Goal: Information Seeking & Learning: Check status

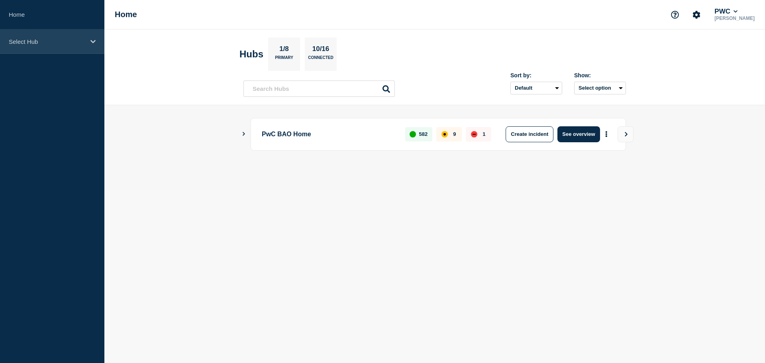
click at [18, 45] on div "Select Hub" at bounding box center [52, 41] width 104 height 24
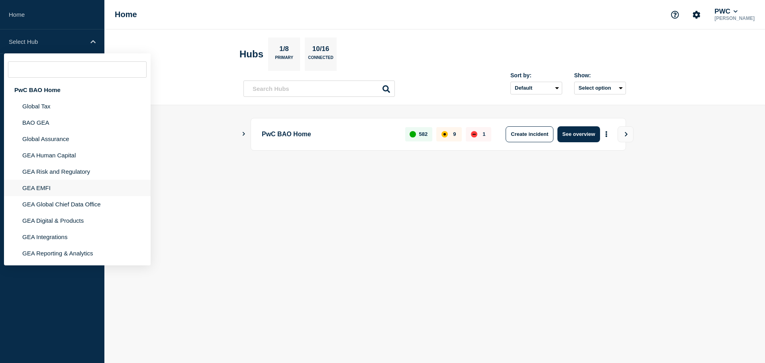
click at [26, 188] on li "GEA EMFI" at bounding box center [77, 188] width 147 height 16
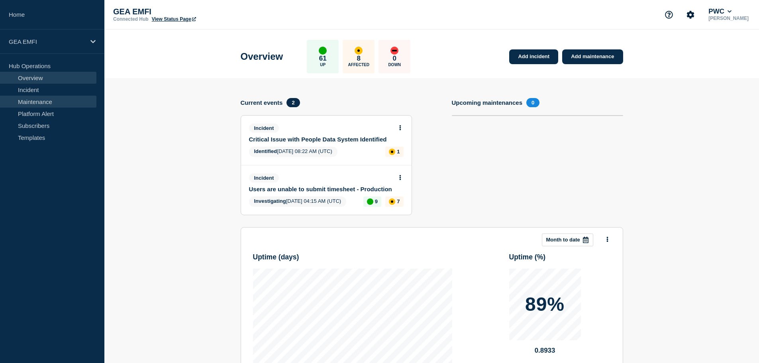
click at [62, 105] on link "Maintenance" at bounding box center [48, 102] width 96 height 12
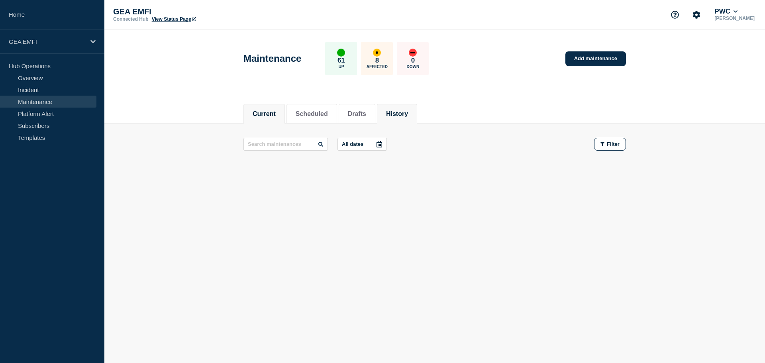
click at [408, 116] on button "History" at bounding box center [397, 113] width 22 height 7
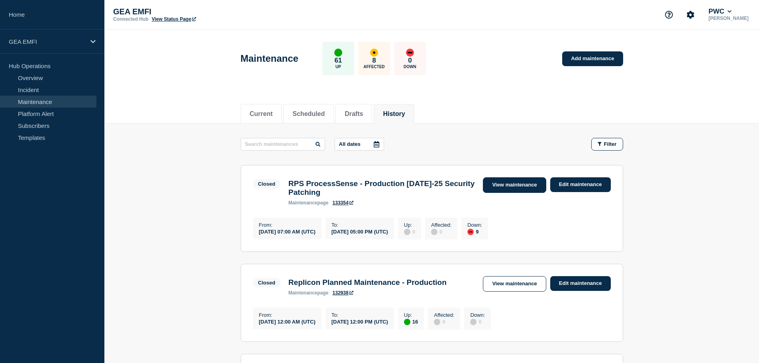
click at [497, 183] on link "View maintenance" at bounding box center [514, 185] width 63 height 16
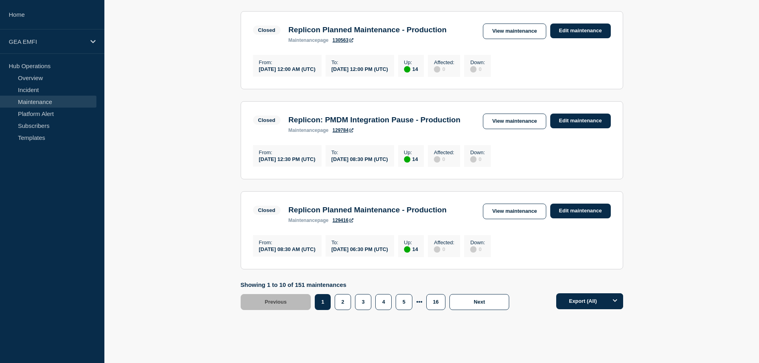
scroll to position [863, 0]
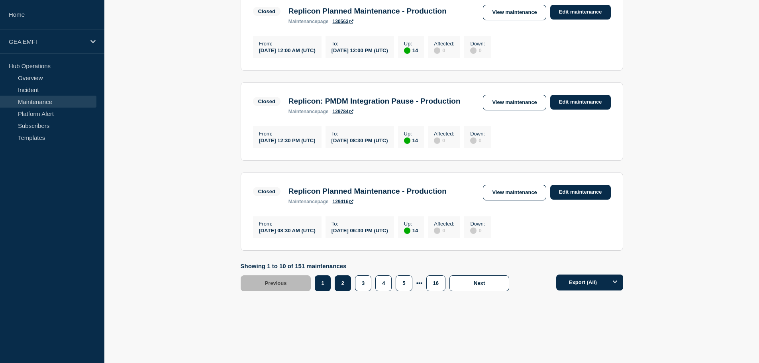
click at [346, 290] on button "2" at bounding box center [343, 283] width 16 height 16
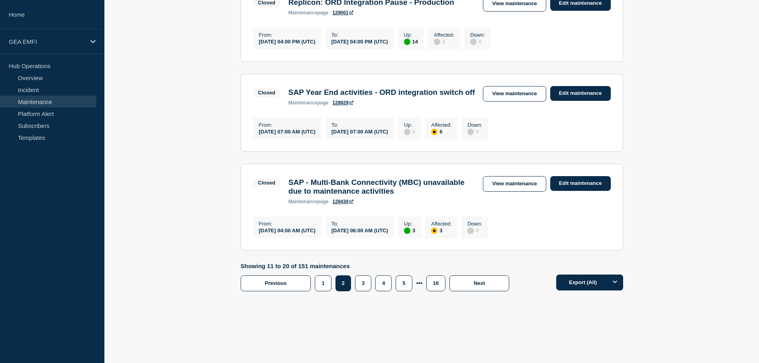
scroll to position [928, 0]
click at [361, 291] on button "3" at bounding box center [363, 283] width 16 height 16
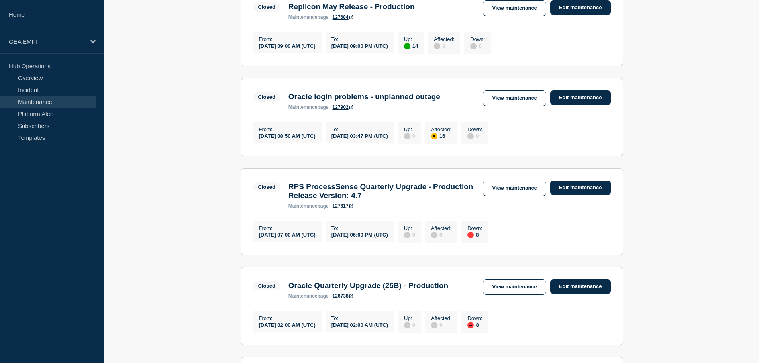
scroll to position [279, 0]
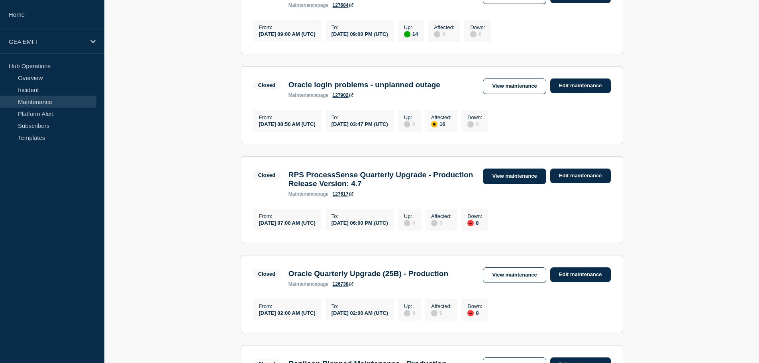
click at [509, 184] on link "View maintenance" at bounding box center [514, 177] width 63 height 16
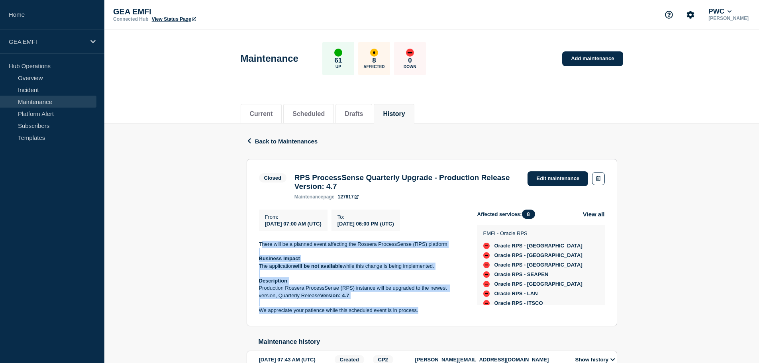
drag, startPoint x: 279, startPoint y: 246, endPoint x: 423, endPoint y: 324, distance: 164.1
click at [423, 324] on section "Closed RPS ProcessSense Quarterly Upgrade - Production Release Version: 4.7 mai…" at bounding box center [432, 243] width 371 height 168
drag, startPoint x: 433, startPoint y: 321, endPoint x: 258, endPoint y: 249, distance: 189.8
click at [258, 249] on section "Closed RPS ProcessSense Quarterly Upgrade - Production Release Version: 4.7 mai…" at bounding box center [432, 243] width 371 height 168
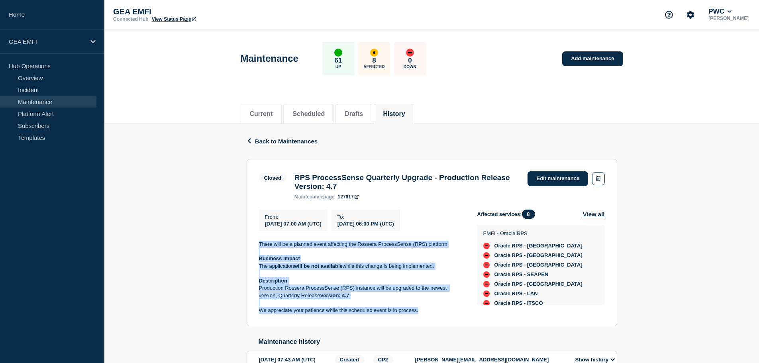
click at [258, 249] on section "Closed RPS ProcessSense Quarterly Upgrade - Production Release Version: 4.7 mai…" at bounding box center [432, 243] width 371 height 168
drag, startPoint x: 311, startPoint y: 278, endPoint x: 423, endPoint y: 319, distance: 119.8
click at [413, 314] on div "There will be a planned event affecting the Rossera ProcessSense (RPS) platform…" at bounding box center [362, 278] width 206 height 74
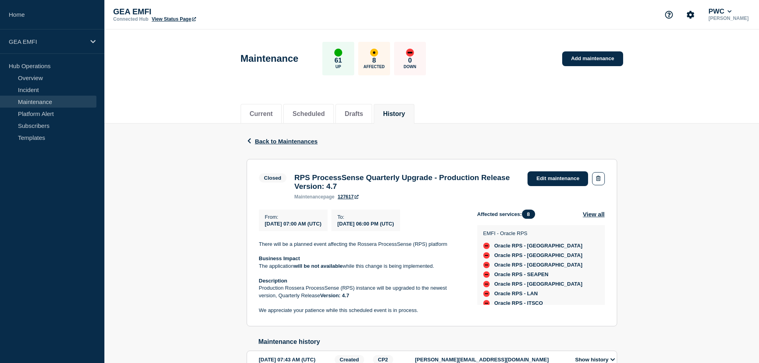
click at [424, 320] on section "Closed RPS ProcessSense Quarterly Upgrade - Production Release Version: 4.7 mai…" at bounding box center [432, 243] width 371 height 168
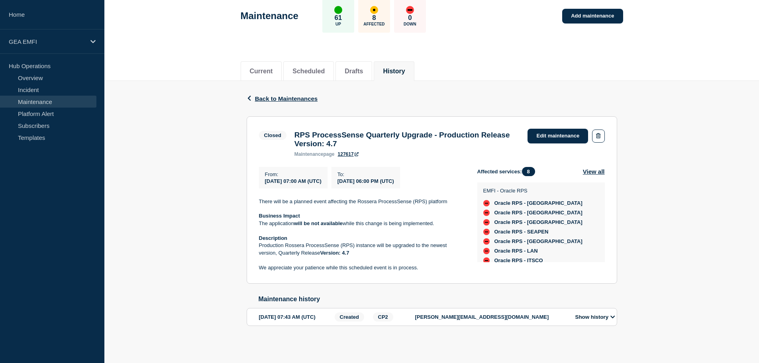
click at [593, 314] on button "Show history" at bounding box center [595, 317] width 45 height 7
